Goal: Task Accomplishment & Management: Manage account settings

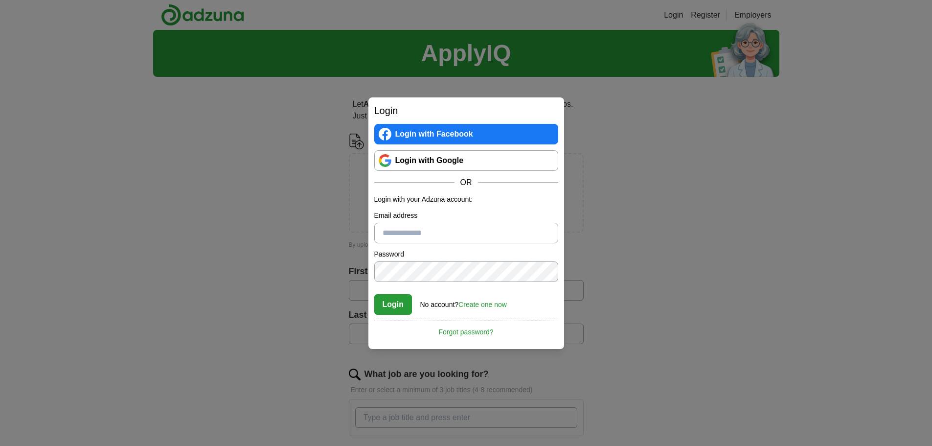
click at [484, 162] on link "Login with Google" at bounding box center [466, 160] width 184 height 21
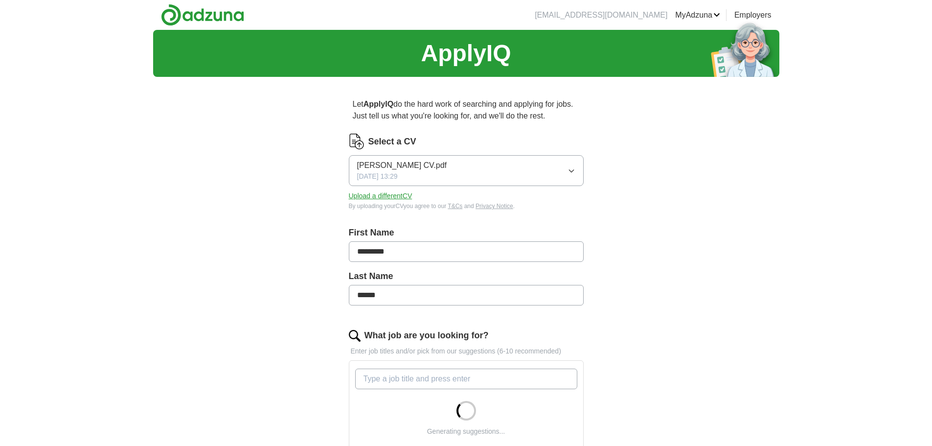
click at [574, 174] on icon "button" at bounding box center [571, 171] width 8 height 8
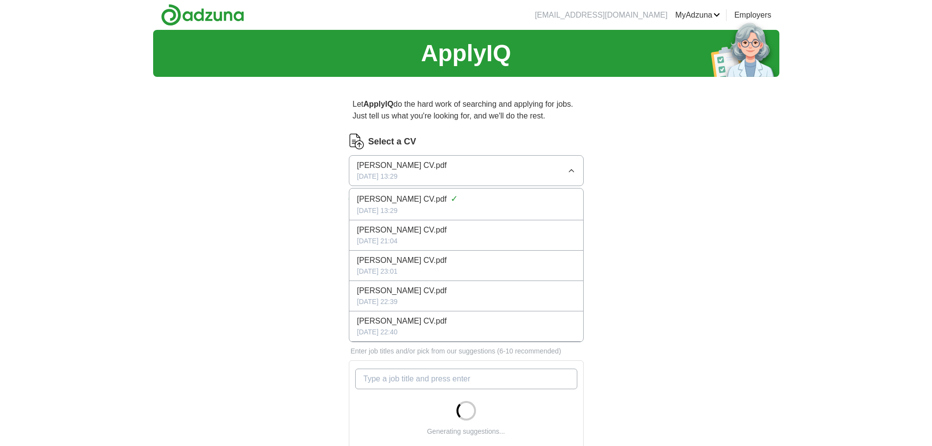
click at [635, 195] on div "ApplyIQ Let ApplyIQ do the hard work of searching and applying for jobs. Just t…" at bounding box center [466, 385] width 626 height 711
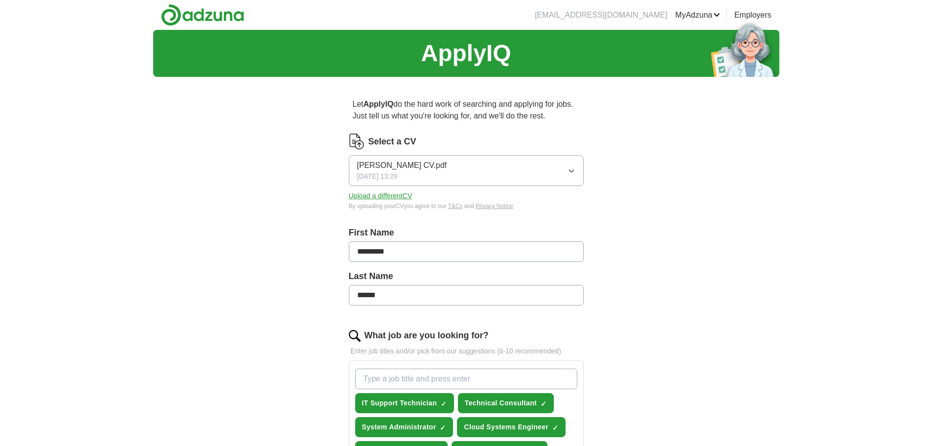
click at [408, 198] on button "Upload a different CV" at bounding box center [381, 196] width 64 height 10
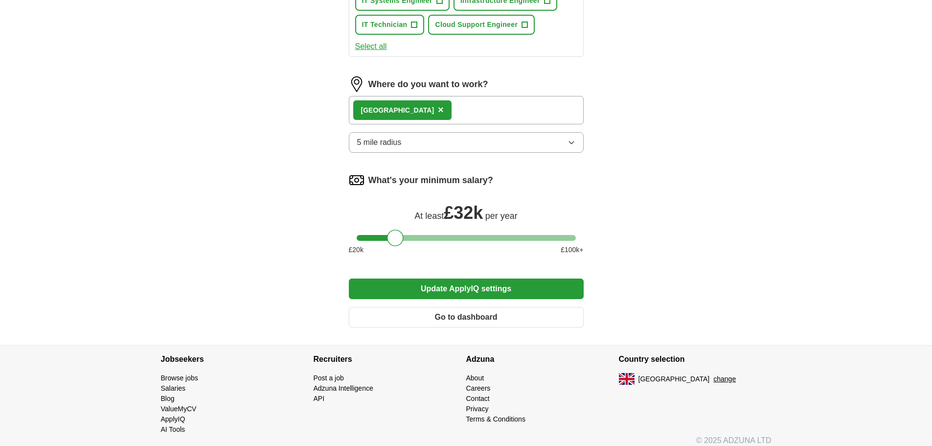
scroll to position [506, 0]
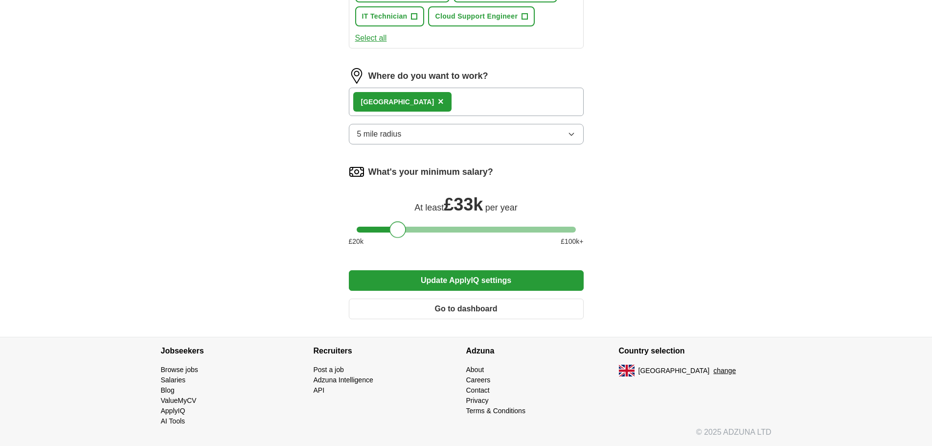
click at [399, 231] on div at bounding box center [397, 229] width 17 height 17
click at [426, 278] on button "Update ApplyIQ settings" at bounding box center [466, 280] width 235 height 21
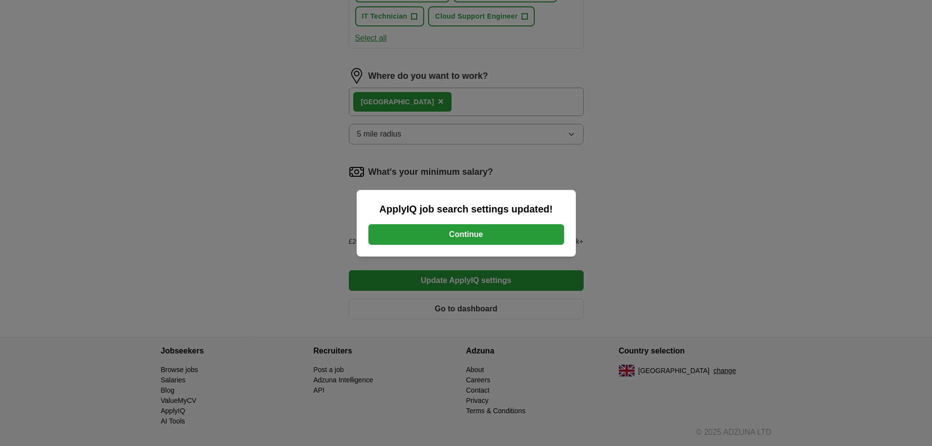
click at [541, 239] on button "Continue" at bounding box center [466, 234] width 196 height 21
